Goal: Transaction & Acquisition: Purchase product/service

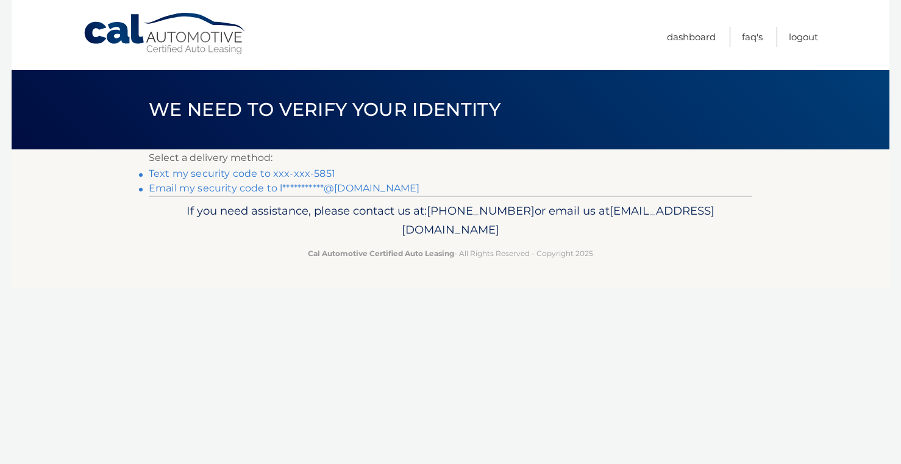
scroll to position [1, 0]
click at [318, 172] on link "Text my security code to xxx-xxx-5851" at bounding box center [242, 174] width 187 height 12
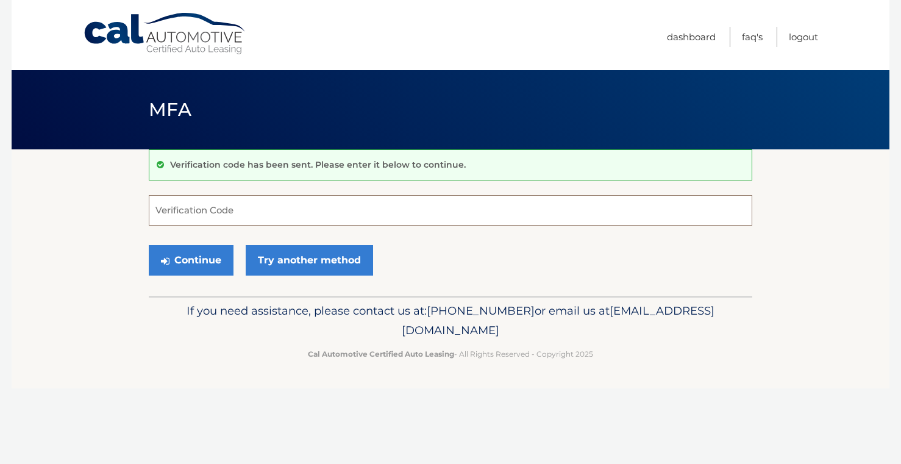
click at [340, 213] on input "Verification Code" at bounding box center [451, 210] width 604 height 30
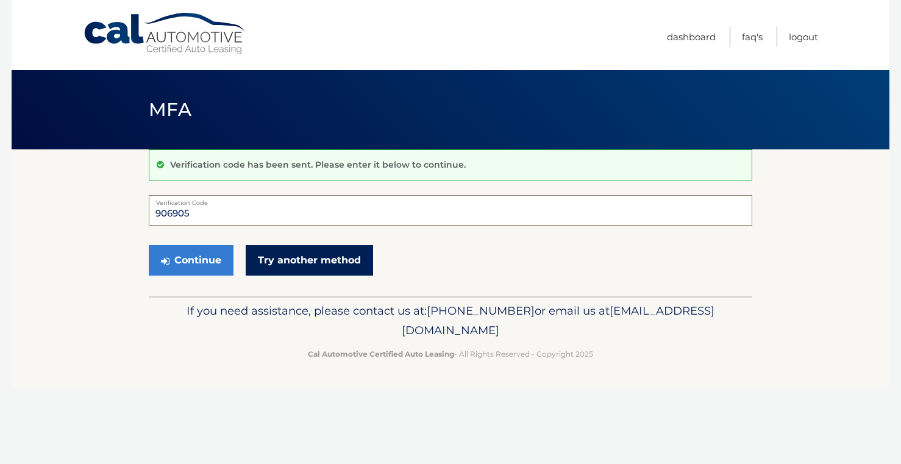
scroll to position [0, 1]
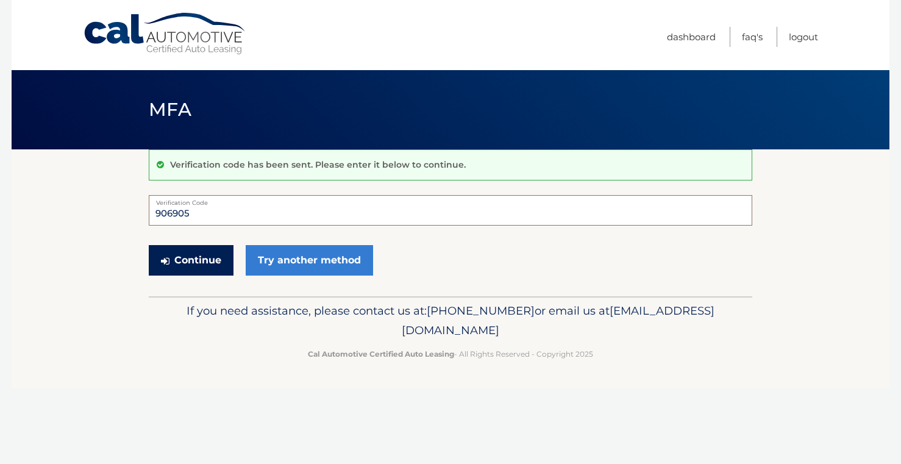
type input "906905"
click at [197, 252] on button "Continue" at bounding box center [191, 260] width 85 height 30
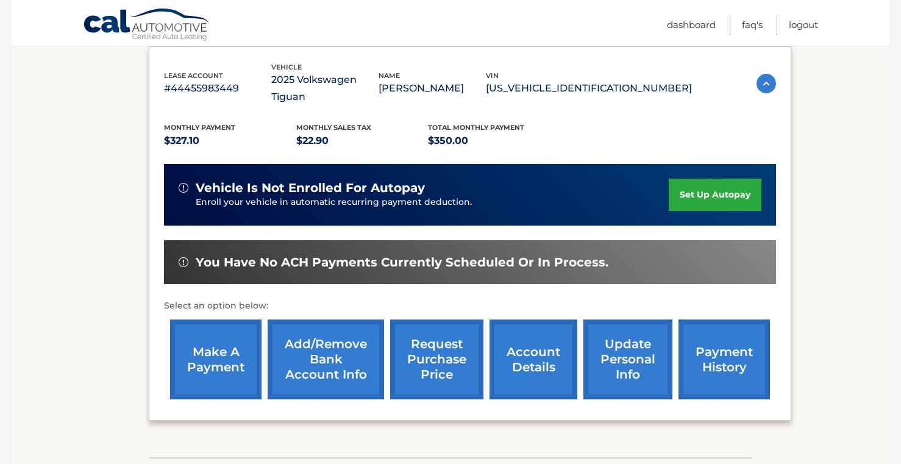
scroll to position [207, 0]
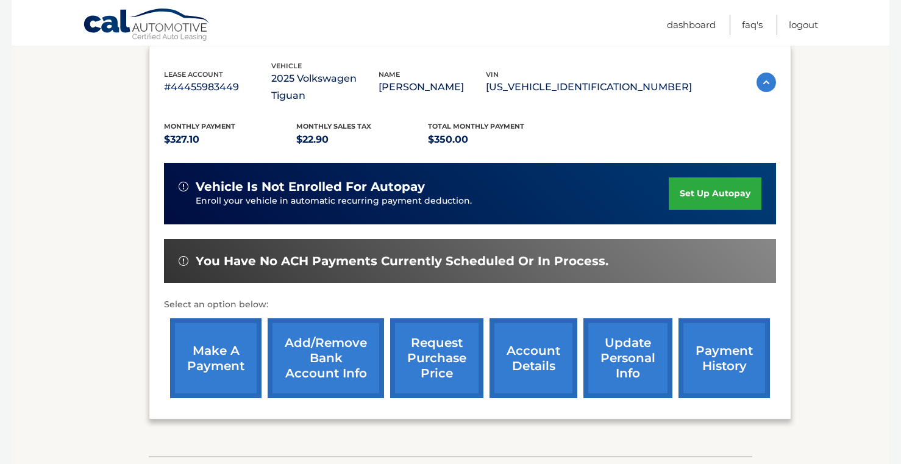
click at [535, 362] on link "account details" at bounding box center [534, 358] width 88 height 80
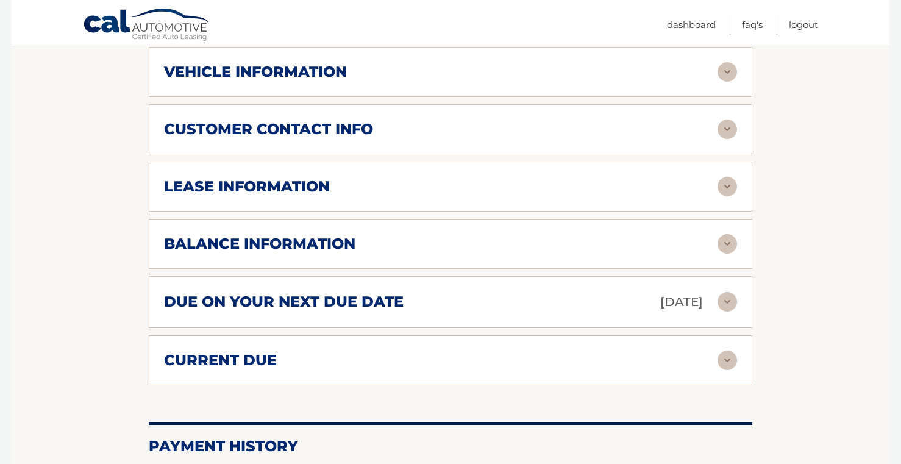
scroll to position [610, 0]
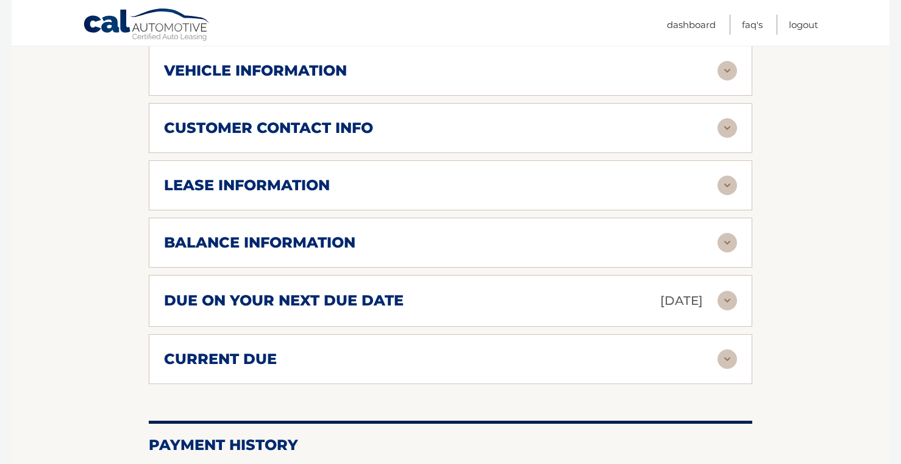
click at [520, 304] on div "due on your next due date [DATE]" at bounding box center [441, 300] width 554 height 21
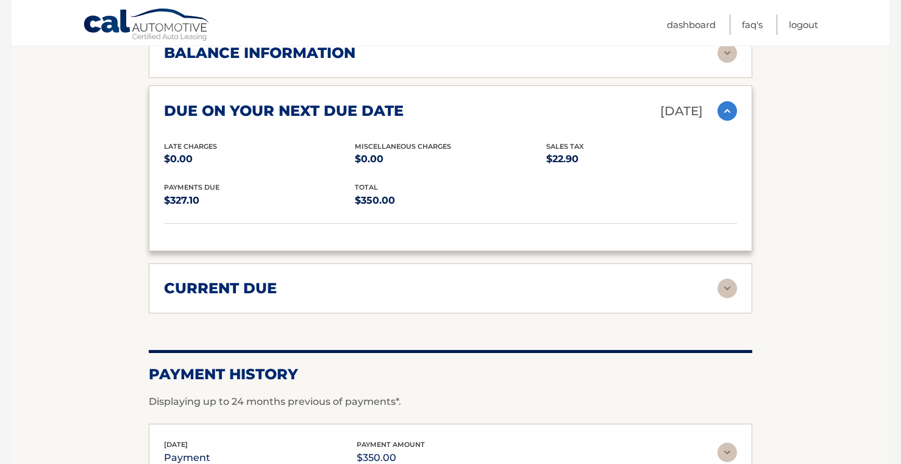
scroll to position [801, 0]
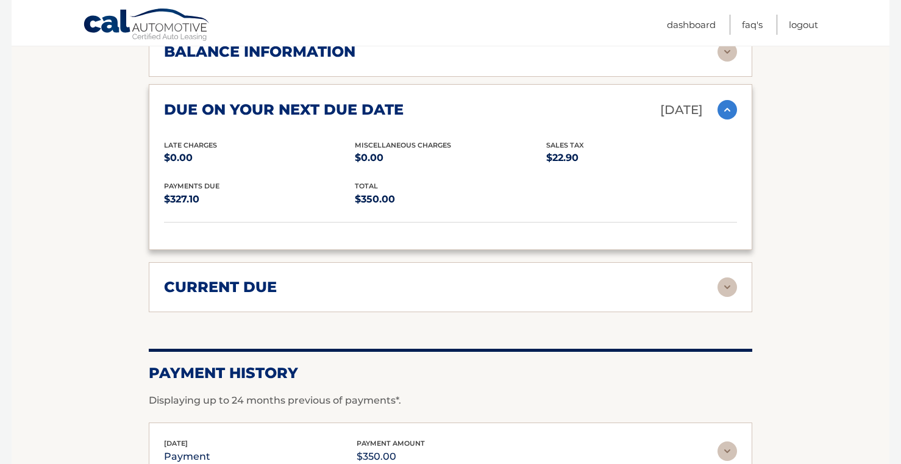
click at [513, 308] on div "current due Late Charges $0.00 Miscelleneous Charges* $0.00 Sales Tax $0.00 pay…" at bounding box center [451, 287] width 604 height 50
click at [516, 291] on div "current due" at bounding box center [441, 287] width 554 height 18
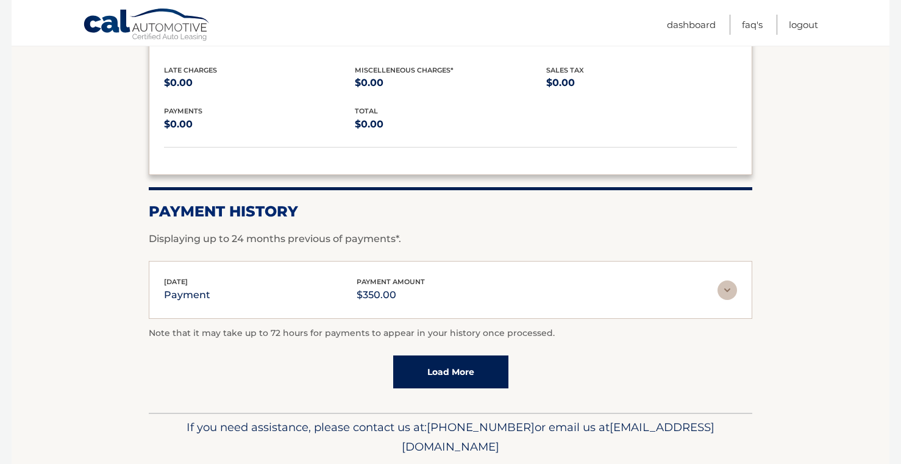
scroll to position [1051, 0]
click at [431, 376] on link "Load More" at bounding box center [450, 372] width 115 height 33
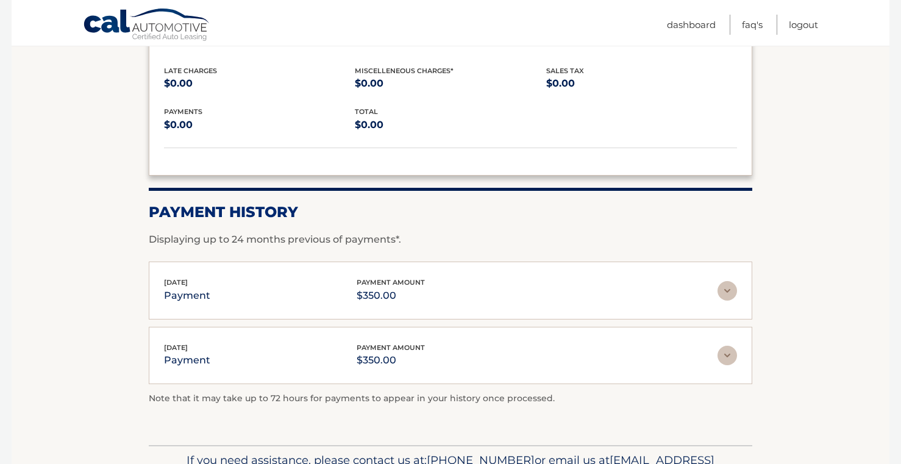
click at [480, 306] on div "Aug 20, 2025 payment payment amount $350.00 Late Charges $0.00 Miscelleneous Ch…" at bounding box center [451, 291] width 604 height 58
click at [486, 332] on div "Jul 29, 2025 payment payment amount $350.00 Late Charges $0.00 Miscelleneous Ch…" at bounding box center [451, 356] width 604 height 58
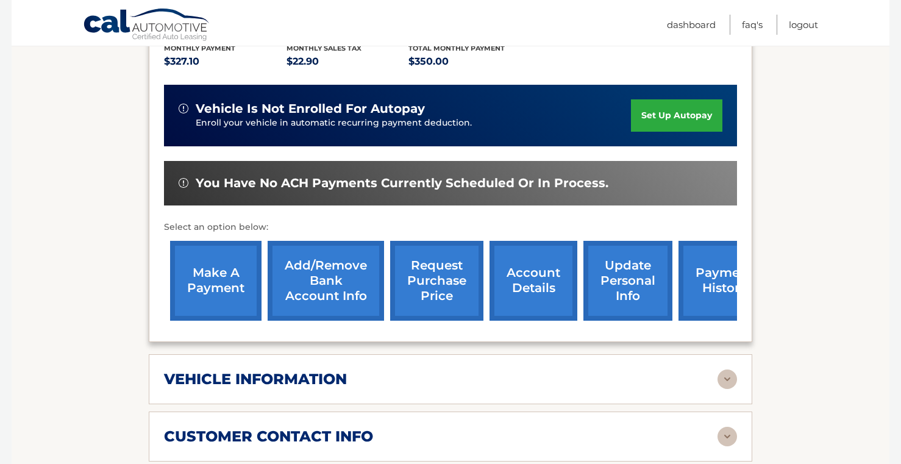
scroll to position [300, 0]
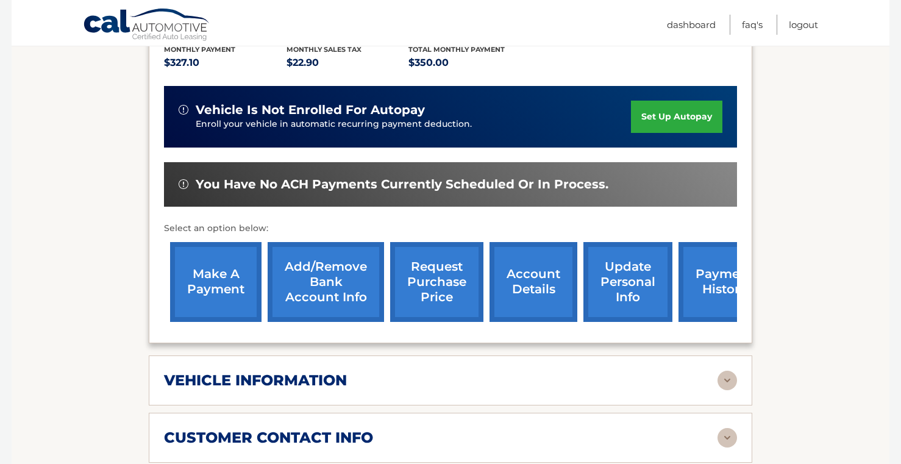
click at [526, 307] on link "account details" at bounding box center [534, 282] width 88 height 80
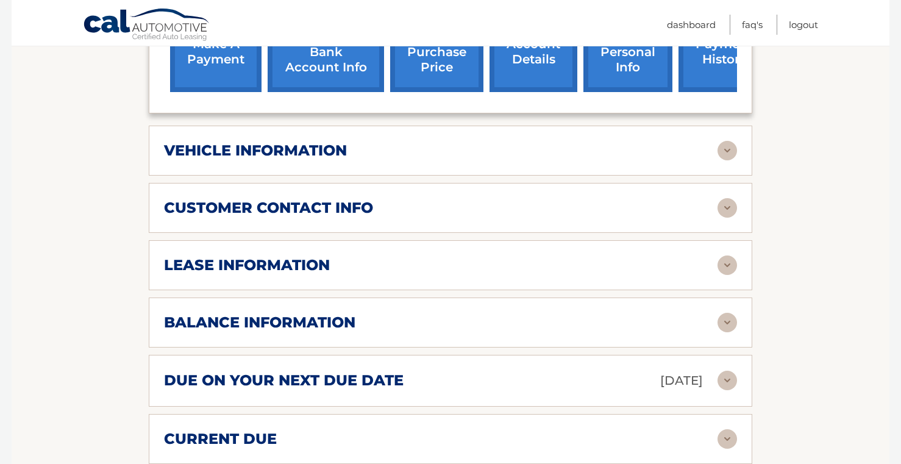
scroll to position [530, 1]
click at [516, 324] on div "balance information" at bounding box center [441, 322] width 554 height 18
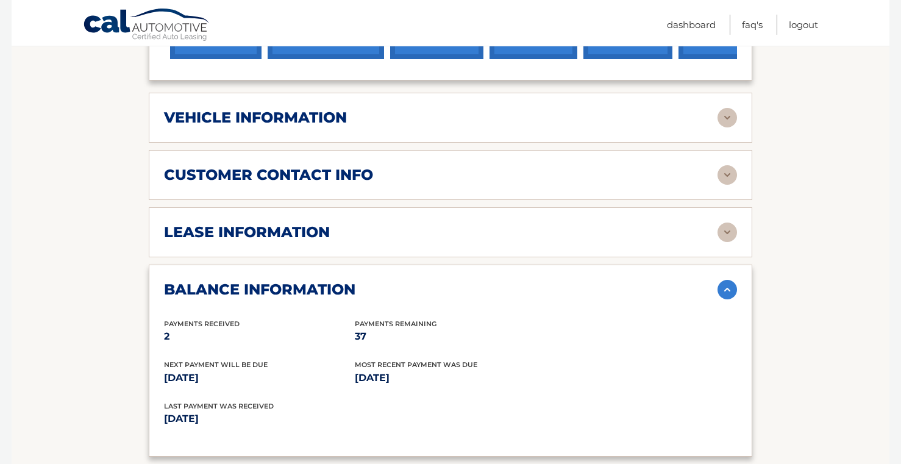
scroll to position [562, 0]
click at [567, 251] on div "lease information Contract Start Date Jul 29, 2025 Term 39 Maturity Date Oct 29…" at bounding box center [451, 233] width 604 height 50
click at [573, 242] on div "lease information Contract Start Date Jul 29, 2025 Term 39 Maturity Date Oct 29…" at bounding box center [451, 233] width 604 height 50
click at [740, 229] on div "lease information Contract Start Date Jul 29, 2025 Term 39 Maturity Date Oct 29…" at bounding box center [451, 233] width 604 height 50
click at [738, 230] on div "lease information Contract Start Date Jul 29, 2025 Term 39 Maturity Date Oct 29…" at bounding box center [451, 233] width 604 height 50
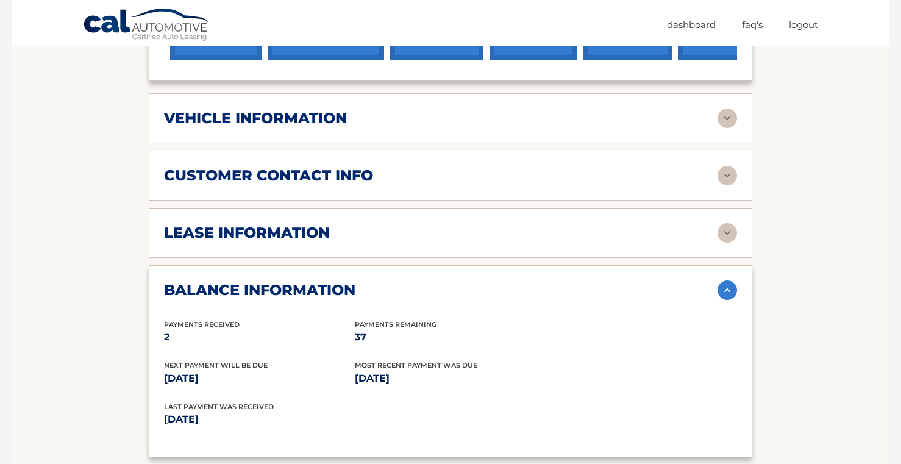
click at [735, 227] on img at bounding box center [728, 233] width 20 height 20
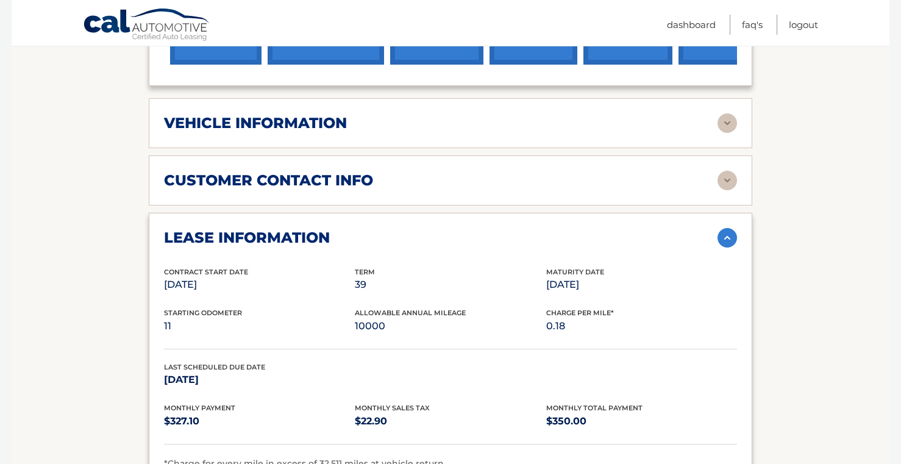
scroll to position [552, 0]
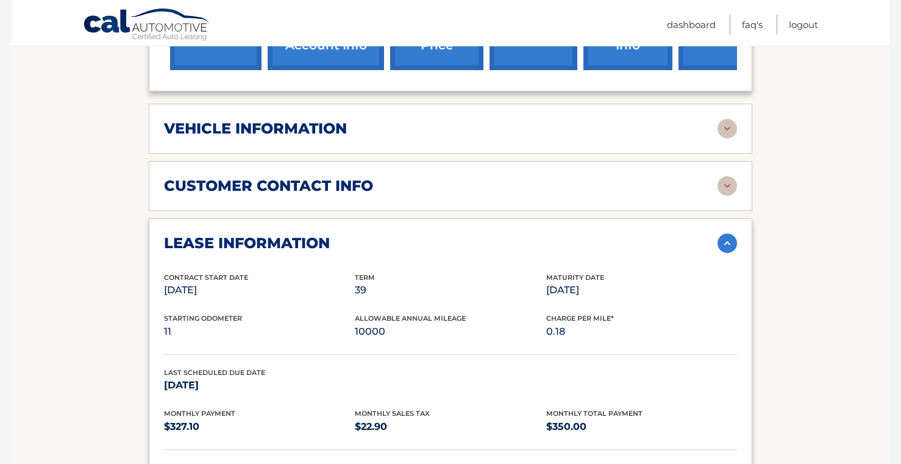
click at [724, 186] on img at bounding box center [728, 186] width 20 height 20
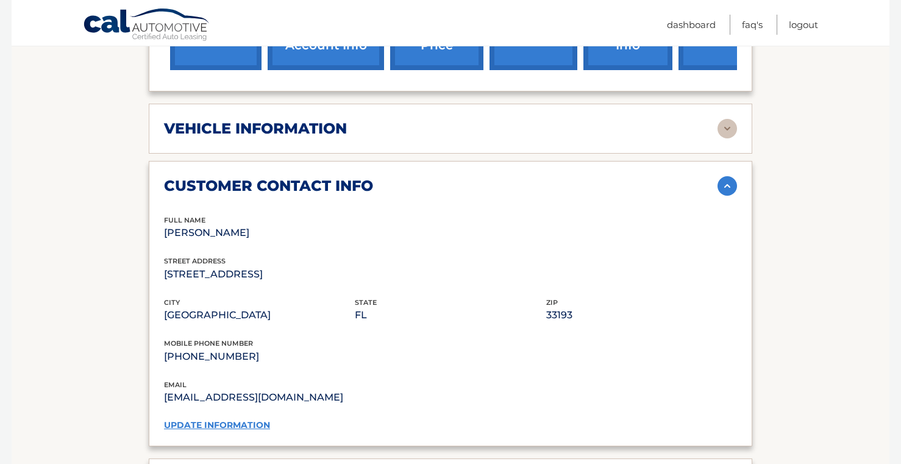
click at [265, 420] on link "update information" at bounding box center [217, 425] width 106 height 11
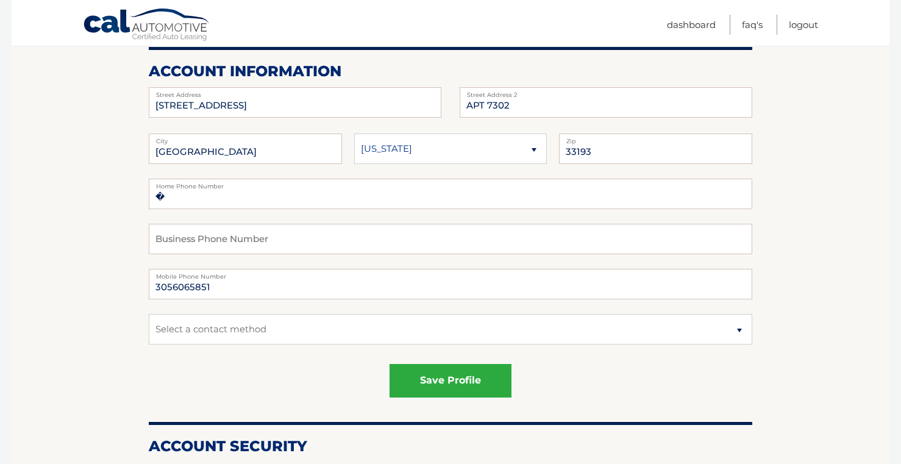
scroll to position [153, 0]
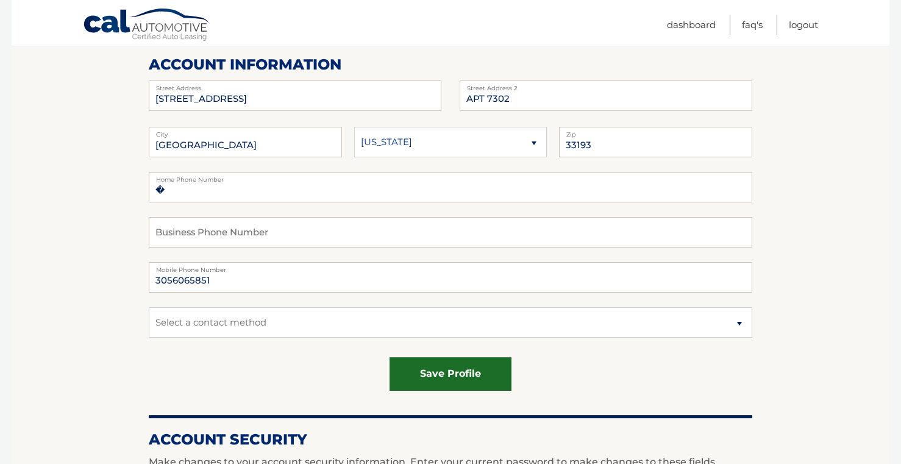
click at [459, 368] on button "save profile" at bounding box center [451, 374] width 122 height 34
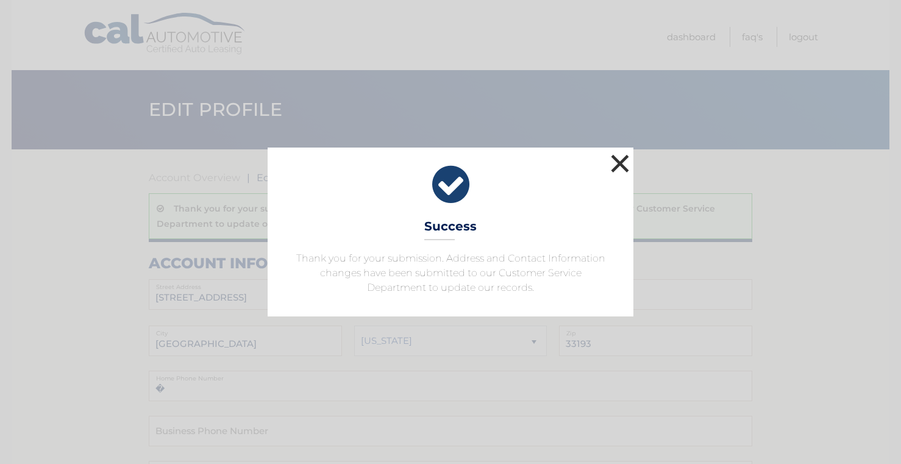
click at [624, 159] on button "×" at bounding box center [620, 163] width 24 height 24
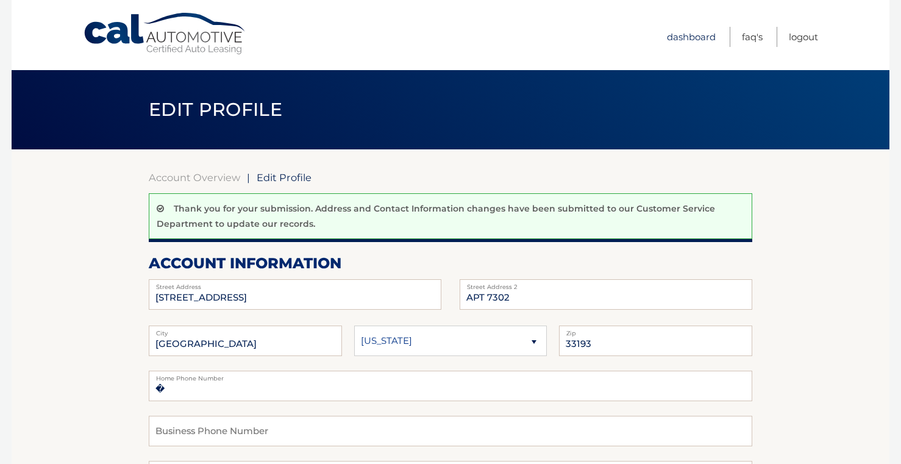
click at [683, 40] on link "Dashboard" at bounding box center [691, 37] width 49 height 20
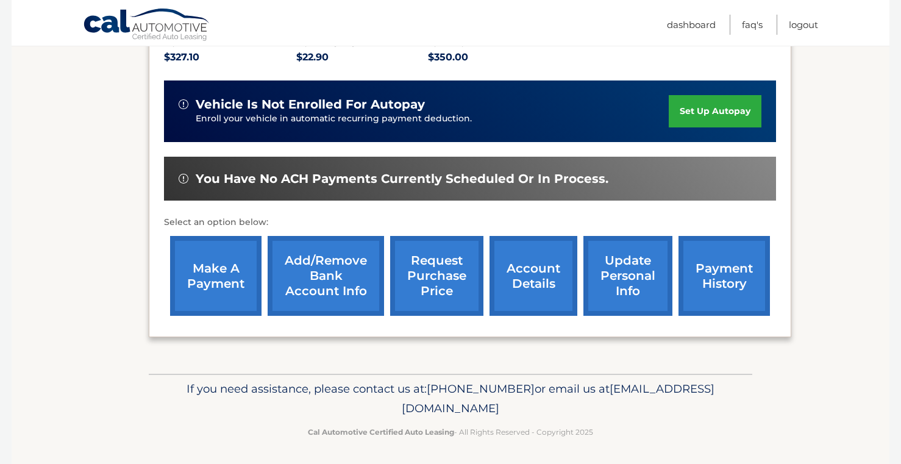
scroll to position [289, 0]
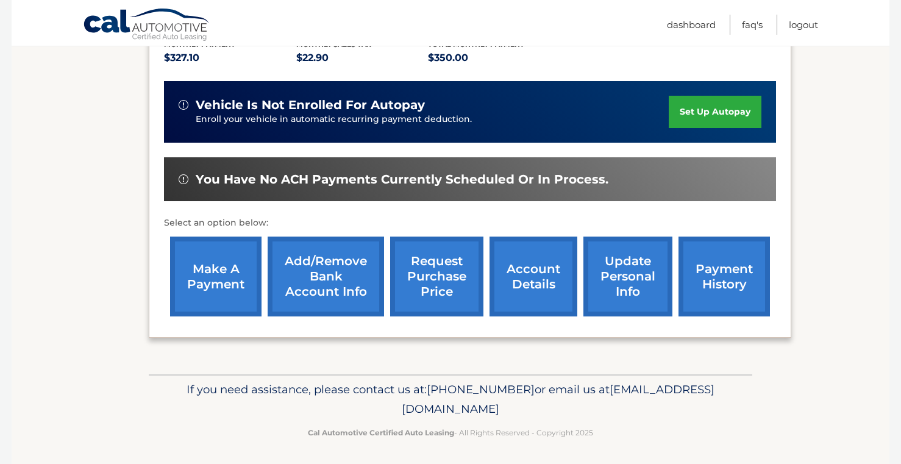
click at [191, 279] on link "make a payment" at bounding box center [215, 277] width 91 height 80
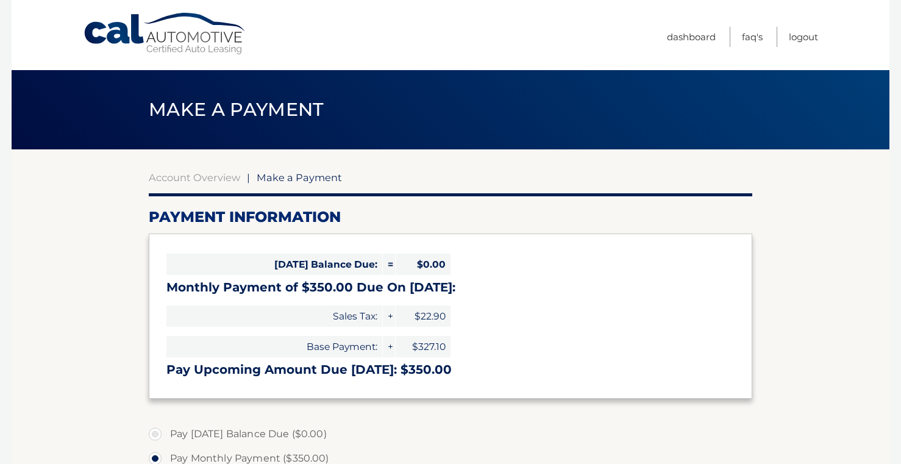
select select "NGZlNGQxOTktNWM5Yi00ZjRlLWIzZGMtZDczNTNjNjJiNWRk"
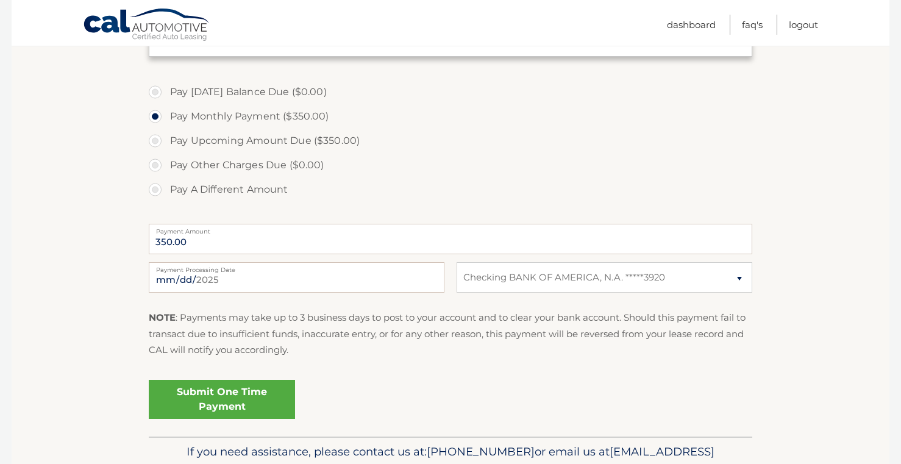
scroll to position [347, 0]
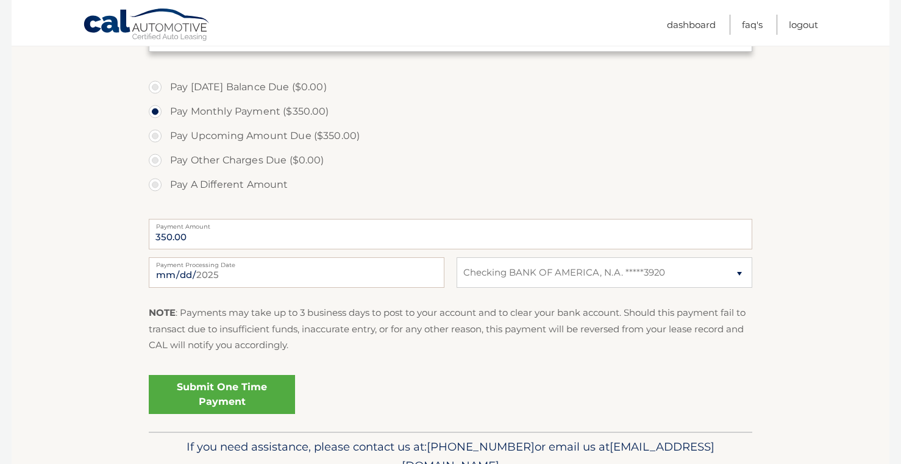
click at [254, 401] on link "Submit One Time Payment" at bounding box center [222, 394] width 146 height 39
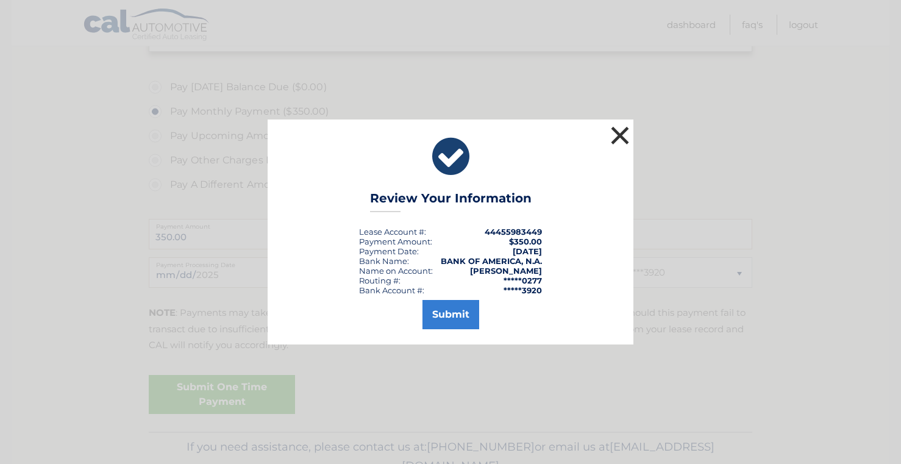
click at [618, 131] on button "×" at bounding box center [620, 135] width 24 height 24
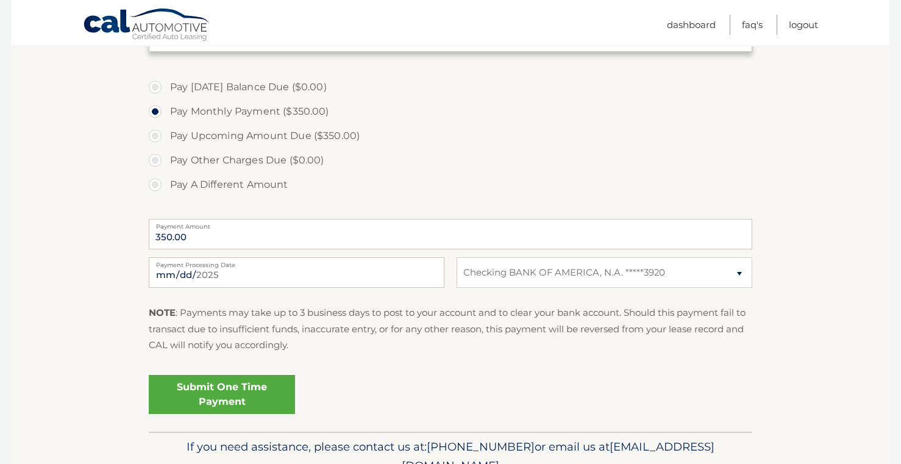
click at [151, 135] on label "Pay Upcoming Amount Due ($350.00)" at bounding box center [451, 136] width 604 height 24
click at [154, 135] on input "Pay Upcoming Amount Due ($350.00)" at bounding box center [160, 134] width 12 height 20
radio input "true"
click at [246, 388] on link "Submit One Time Payment" at bounding box center [222, 394] width 146 height 39
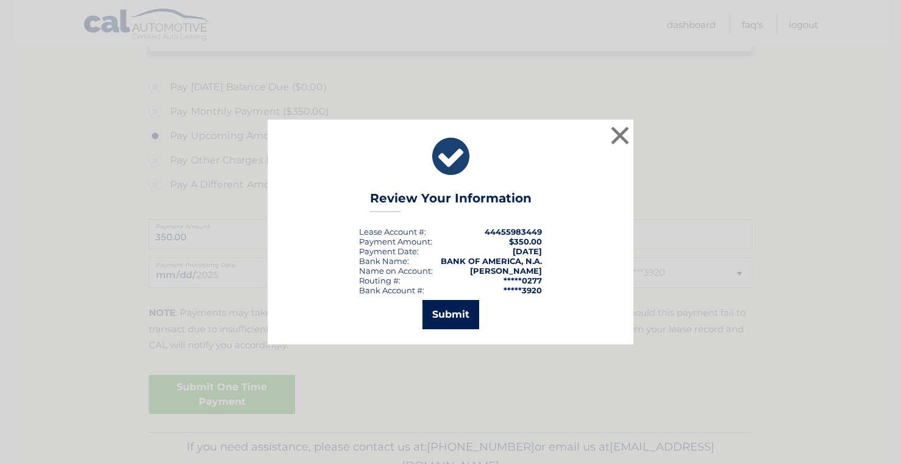
click at [447, 321] on button "Submit" at bounding box center [451, 314] width 57 height 29
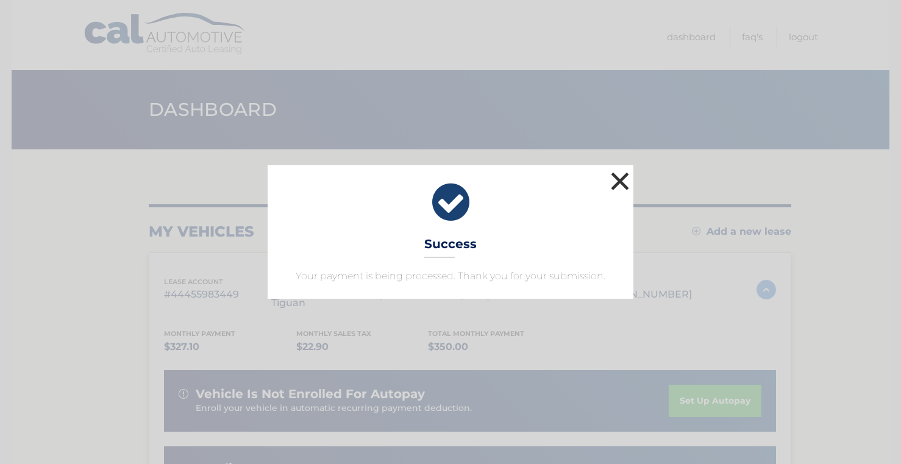
click at [620, 182] on button "×" at bounding box center [620, 181] width 24 height 24
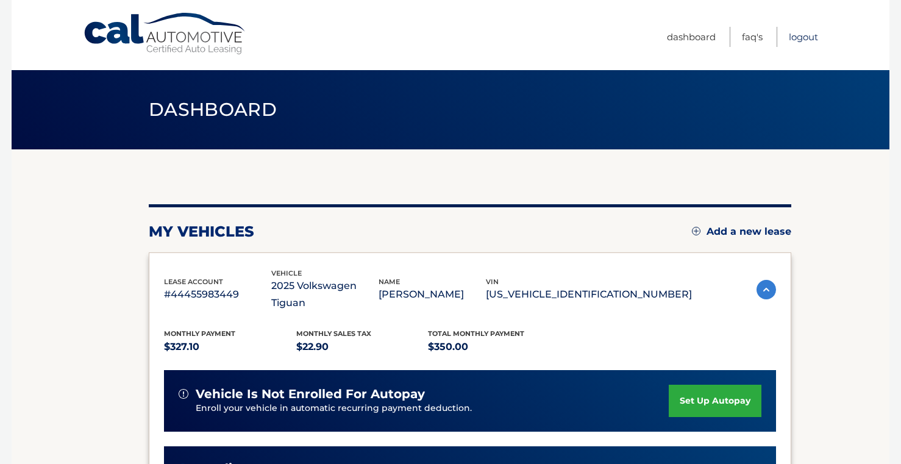
click at [810, 38] on link "Logout" at bounding box center [803, 37] width 29 height 20
